Goal: Task Accomplishment & Management: Use online tool/utility

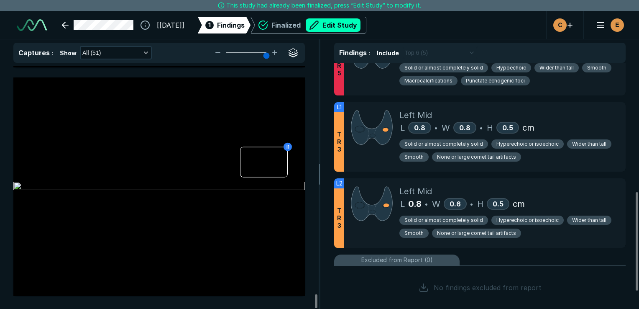
scroll to position [365, 0]
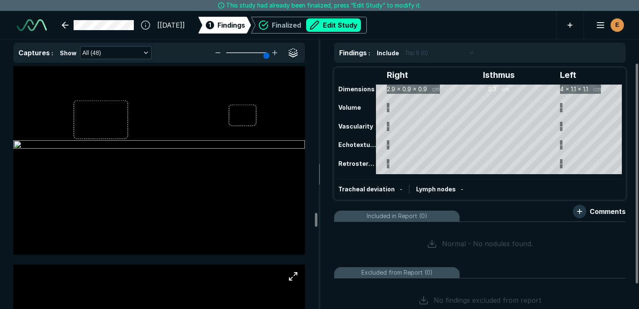
scroll to position [6890, 0]
click at [105, 143] on img at bounding box center [159, 148] width 292 height 10
click at [94, 143] on img at bounding box center [159, 148] width 292 height 10
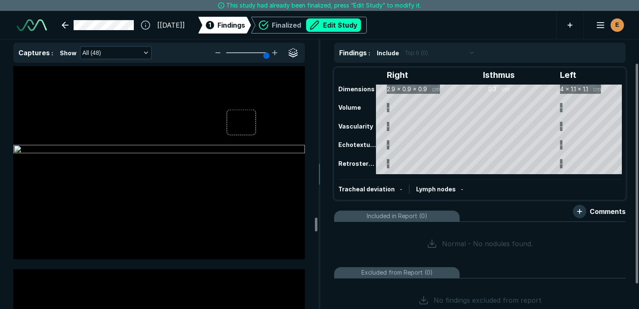
scroll to position [7116, 0]
click at [243, 146] on img at bounding box center [159, 151] width 292 height 10
click at [338, 29] on button "Edit Study" at bounding box center [333, 24] width 55 height 13
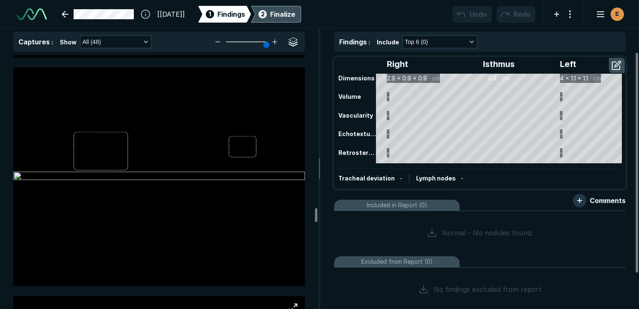
scroll to position [6849, 0]
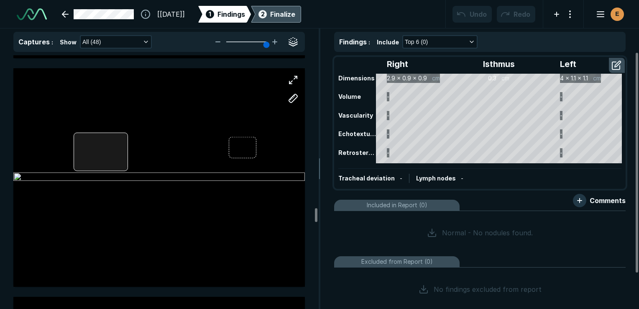
click at [117, 148] on div at bounding box center [159, 177] width 292 height 219
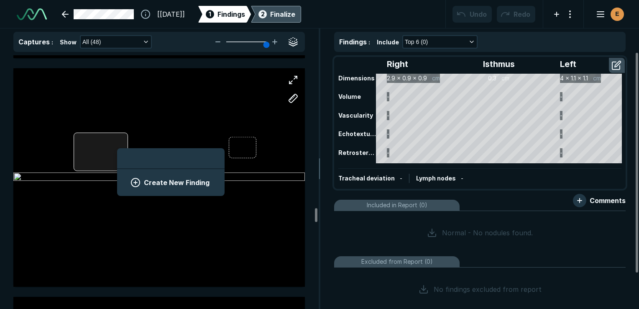
scroll to position [1147, 1551]
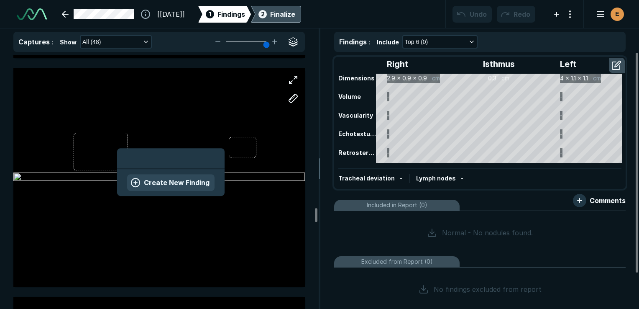
click at [162, 184] on button "Create New Finding" at bounding box center [170, 182] width 87 height 17
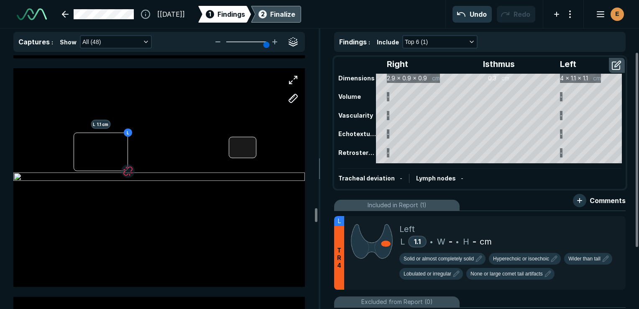
click at [241, 150] on div at bounding box center [243, 147] width 28 height 21
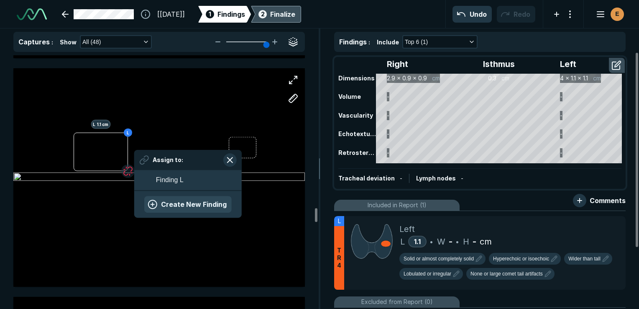
click at [201, 205] on button "Create New Finding" at bounding box center [187, 204] width 87 height 17
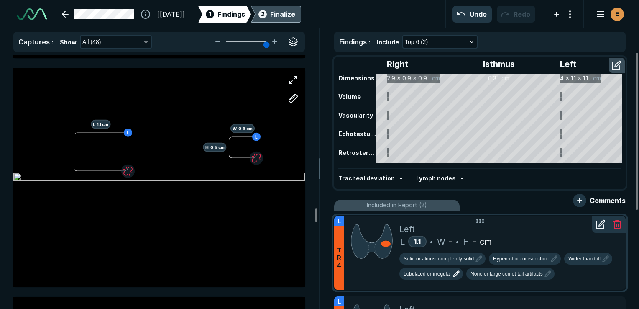
scroll to position [160, 0]
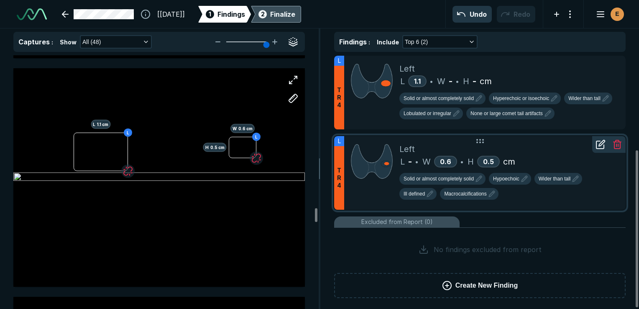
click at [618, 146] on icon at bounding box center [617, 144] width 10 height 10
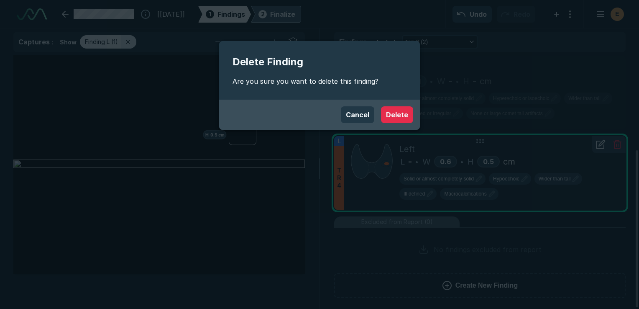
scroll to position [2125, 2374]
click at [412, 116] on button "Delete" at bounding box center [397, 114] width 32 height 17
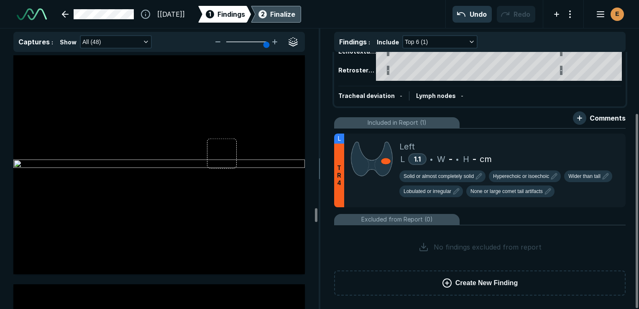
scroll to position [6849, 0]
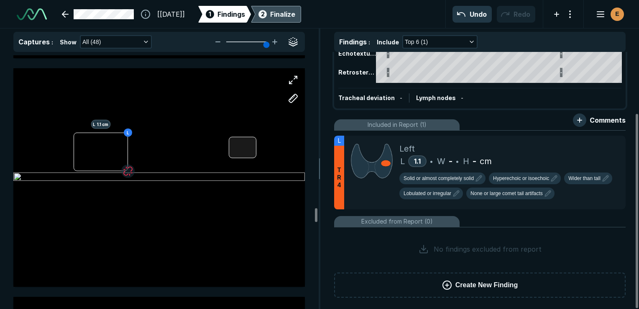
click at [235, 152] on div at bounding box center [243, 147] width 28 height 21
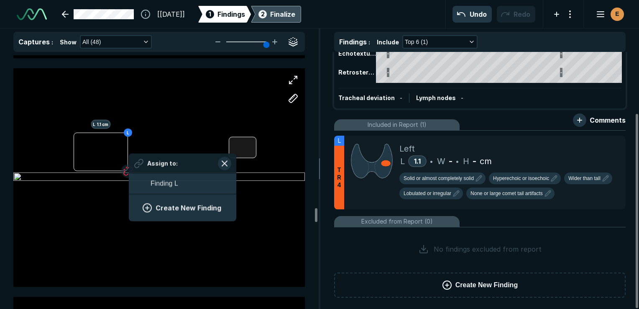
scroll to position [1147, 1551]
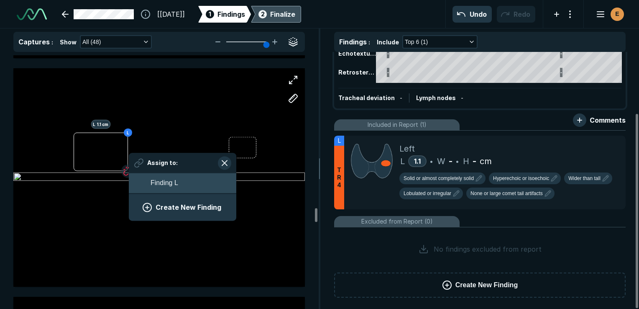
click at [187, 182] on button "Finding L" at bounding box center [183, 183] width 108 height 20
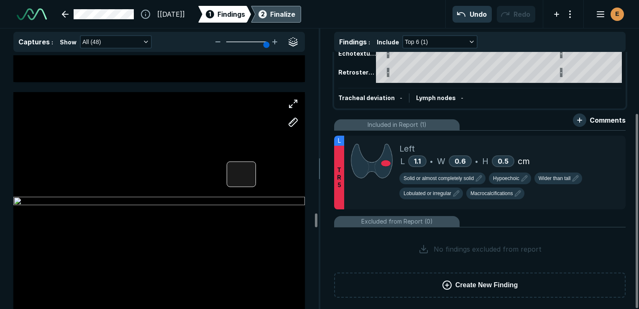
scroll to position [7087, 0]
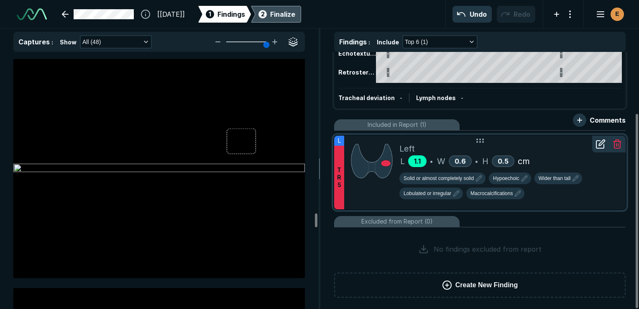
click at [421, 163] on span "1.1" at bounding box center [417, 161] width 7 height 8
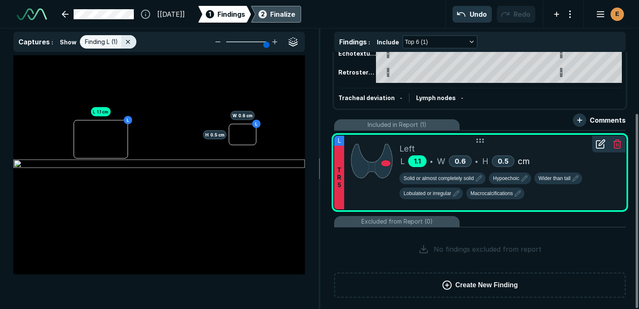
scroll to position [2125, 2374]
click at [602, 144] on icon at bounding box center [601, 144] width 10 height 10
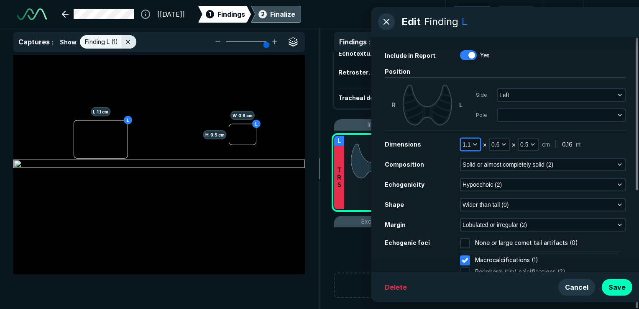
click at [471, 143] on button "1.1" at bounding box center [470, 144] width 19 height 12
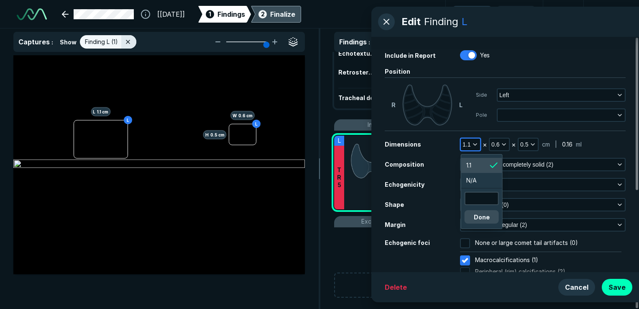
scroll to position [1360, 1260]
click at [484, 197] on input "text" at bounding box center [482, 198] width 33 height 12
type input "0.7"
click at [478, 215] on button "Done" at bounding box center [482, 216] width 34 height 13
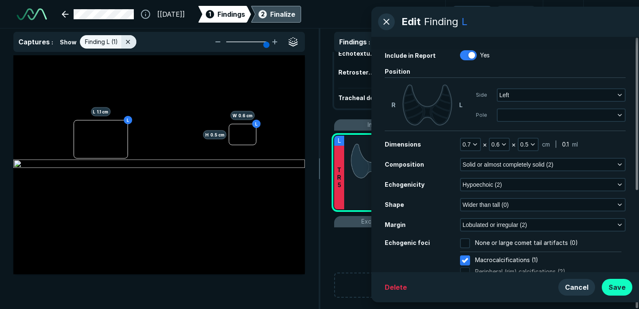
click at [615, 284] on button "Save" at bounding box center [617, 287] width 31 height 17
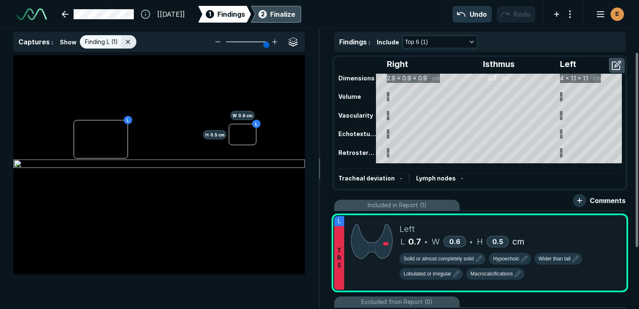
scroll to position [80, 0]
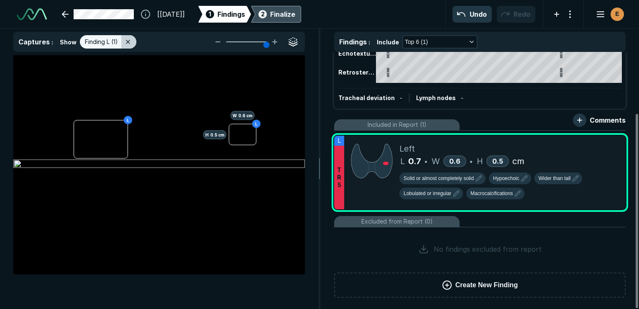
click at [131, 43] on div at bounding box center [128, 41] width 15 height 13
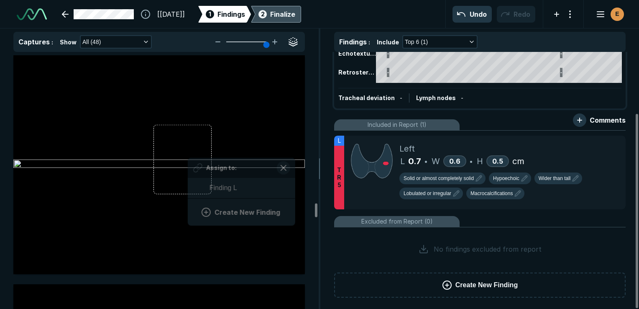
scroll to position [1147, 1551]
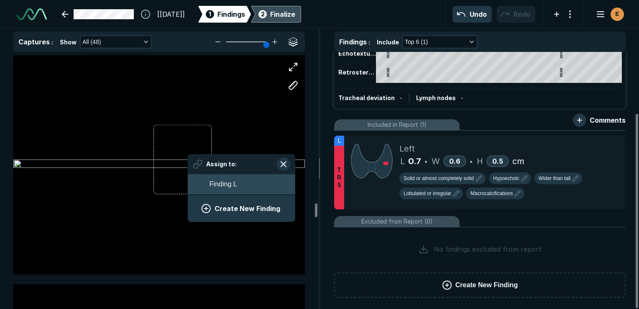
drag, startPoint x: 188, startPoint y: 154, endPoint x: 212, endPoint y: 180, distance: 35.5
click at [212, 180] on span "Finding L" at bounding box center [224, 184] width 28 height 10
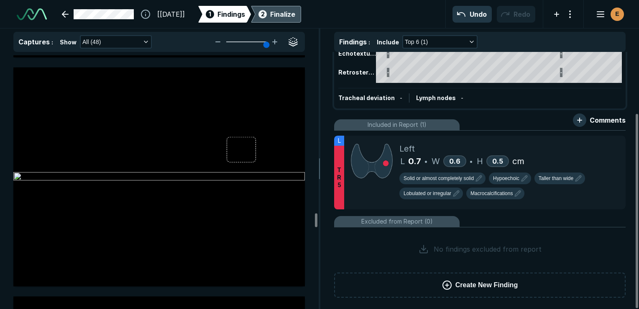
scroll to position [7080, 0]
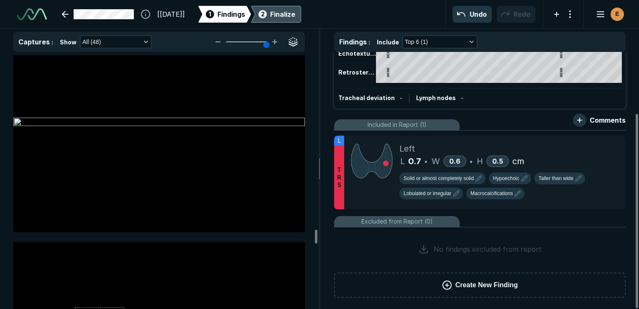
click at [254, 186] on div at bounding box center [159, 122] width 292 height 219
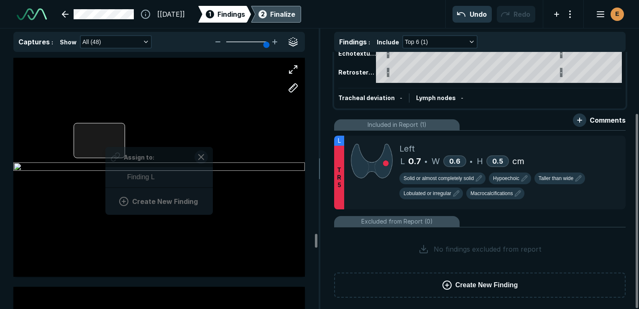
scroll to position [1147, 1551]
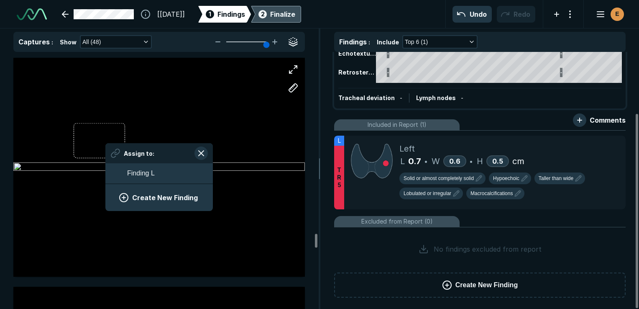
click at [105, 143] on div "Assign to: Finding L Create New Finding" at bounding box center [159, 177] width 108 height 68
click at [137, 177] on span "Finding L" at bounding box center [141, 173] width 28 height 10
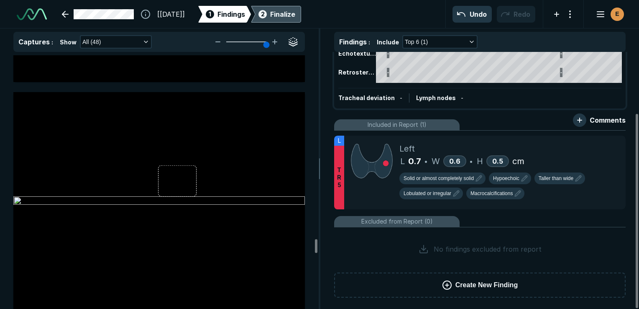
scroll to position [8244, 0]
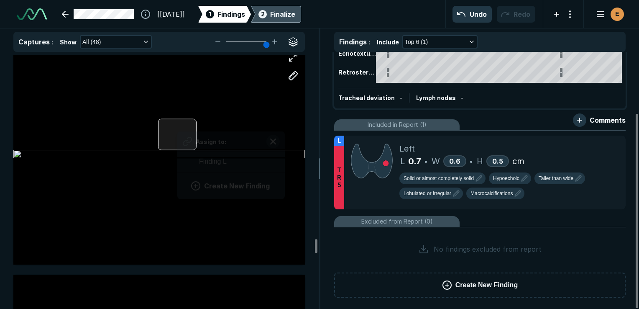
click at [178, 126] on div "Assign to: Finding L Create New Finding" at bounding box center [159, 155] width 292 height 219
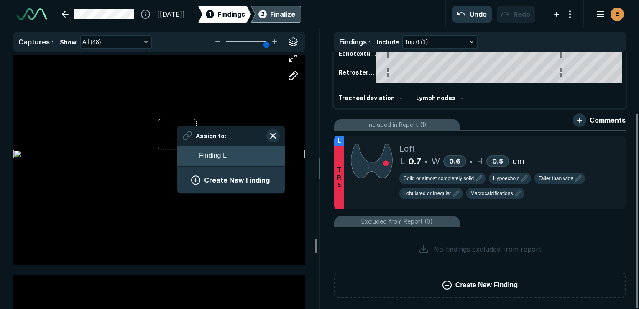
click at [205, 155] on span "Finding L" at bounding box center [213, 156] width 28 height 10
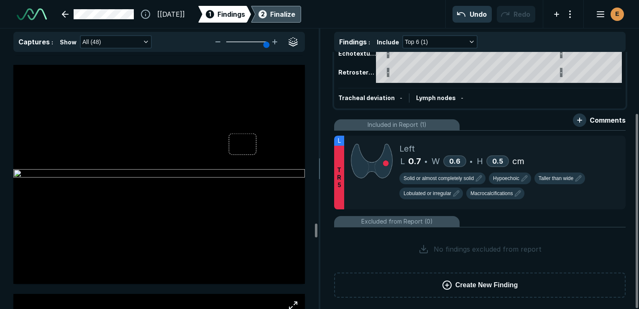
scroll to position [7535, 0]
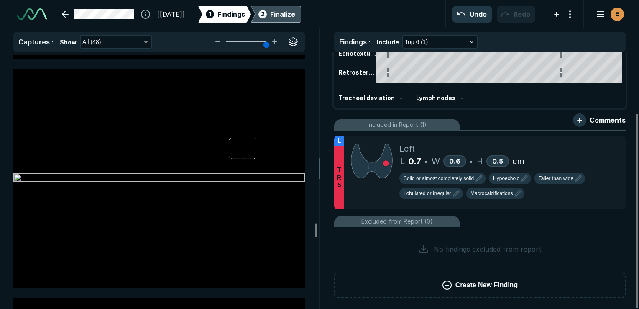
click at [291, 12] on div "Finalize" at bounding box center [282, 14] width 25 height 10
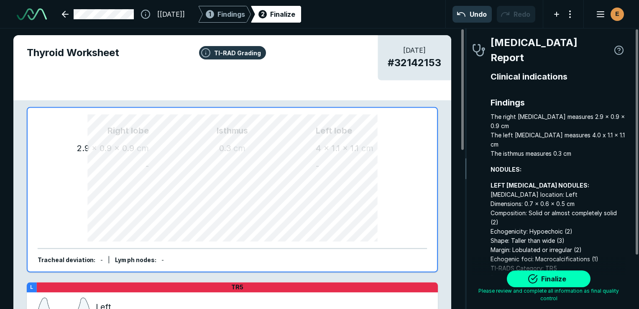
scroll to position [2289, 1753]
click at [551, 278] on button "Finalize" at bounding box center [549, 278] width 84 height 17
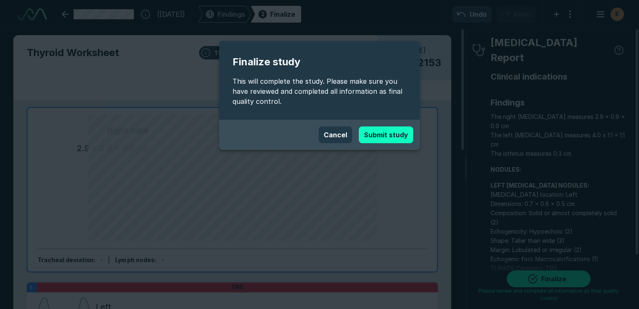
click at [399, 135] on button "Submit study" at bounding box center [386, 134] width 54 height 17
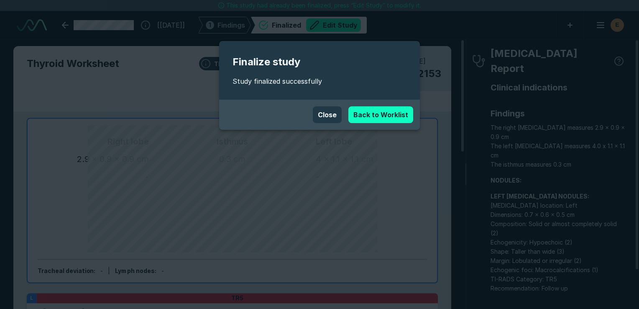
click at [371, 112] on link "Back to Worklist" at bounding box center [380, 114] width 65 height 17
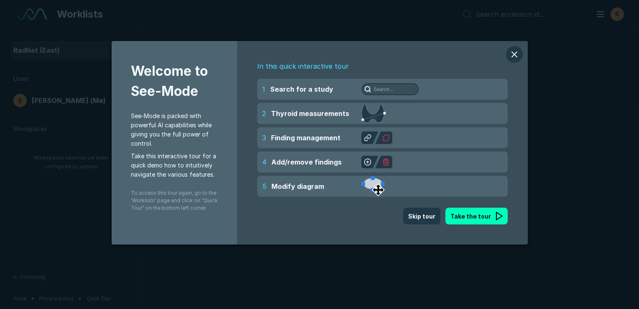
scroll to position [2185, 3178]
click at [512, 58] on button "modal" at bounding box center [514, 54] width 17 height 17
